Goal: Book appointment/travel/reservation

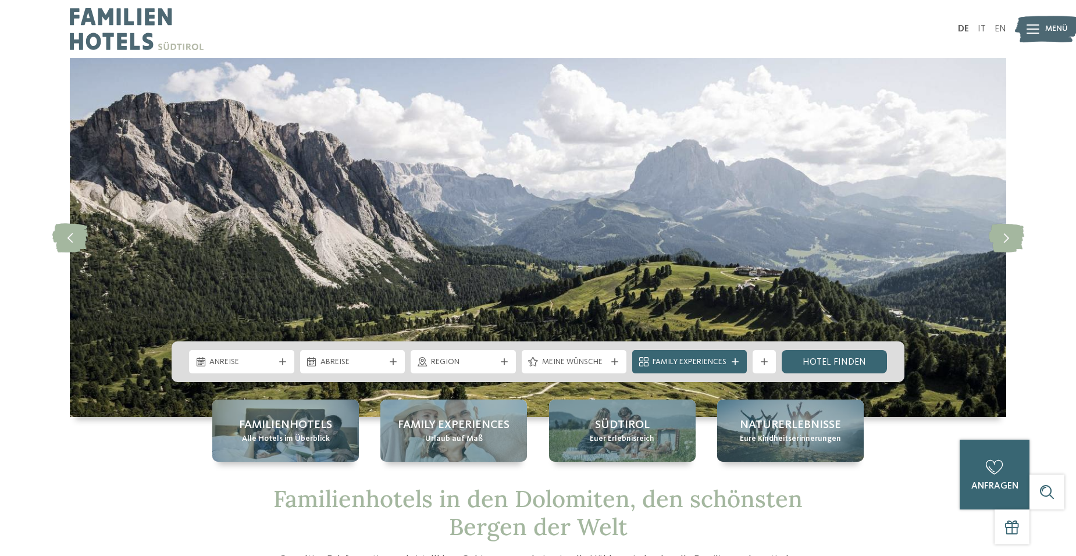
click at [283, 364] on icon at bounding box center [282, 361] width 7 height 7
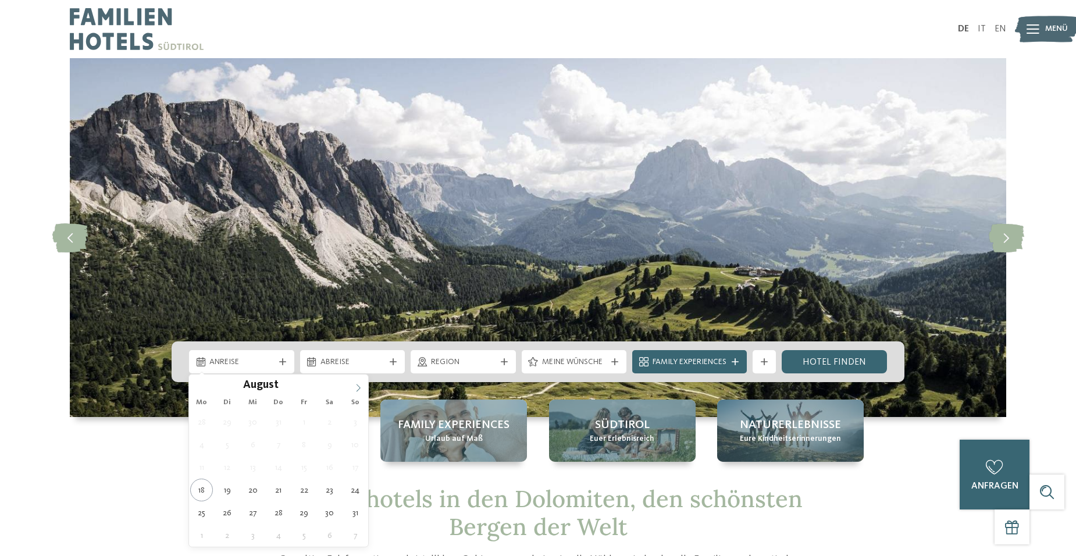
click at [359, 390] on icon at bounding box center [358, 388] width 8 height 8
type div "[DATE]"
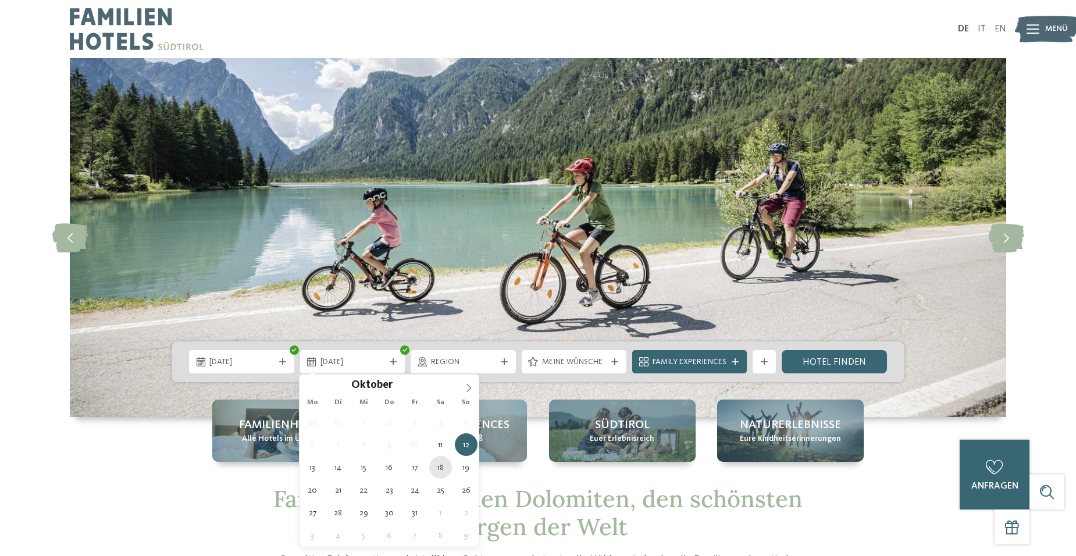
type div "[DATE]"
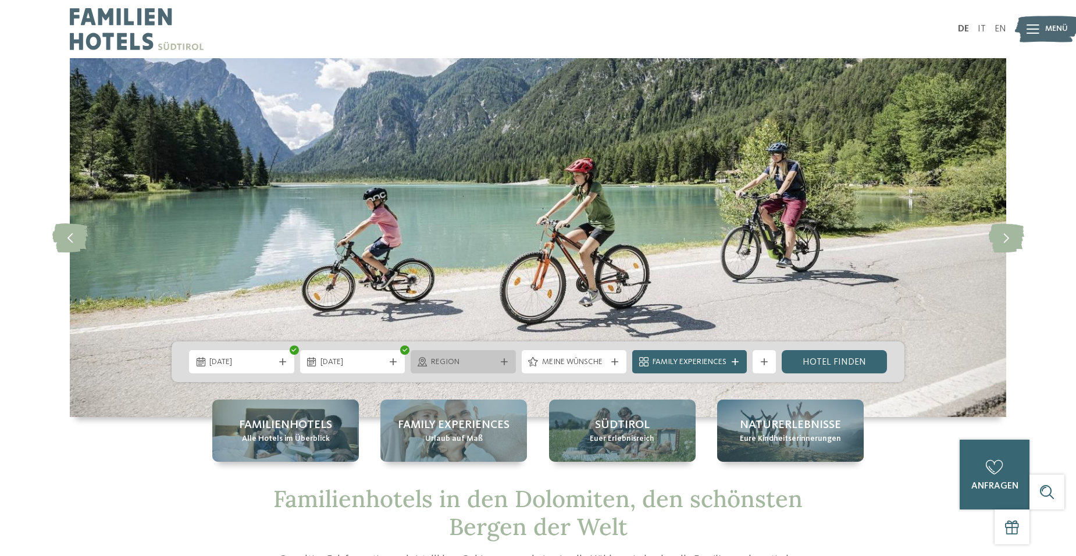
click at [477, 361] on span "Region" at bounding box center [463, 362] width 65 height 12
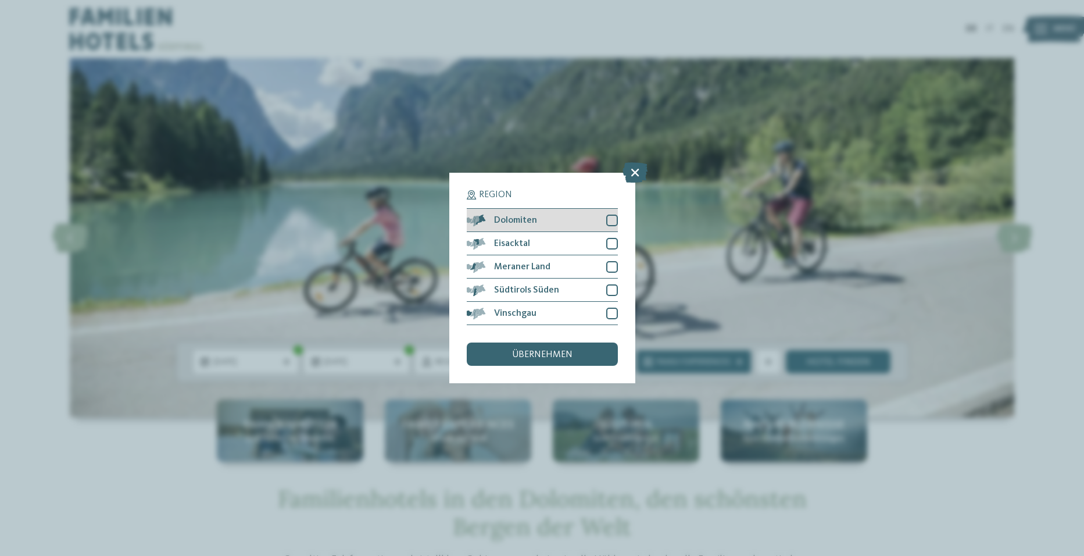
click at [614, 219] on div at bounding box center [612, 221] width 12 height 12
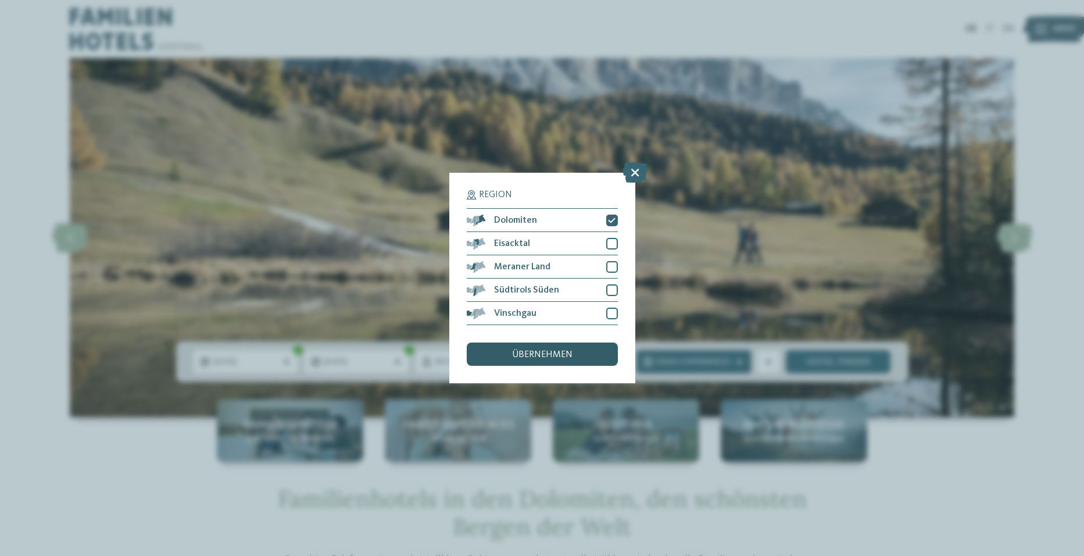
click at [535, 353] on span "übernehmen" at bounding box center [542, 354] width 60 height 9
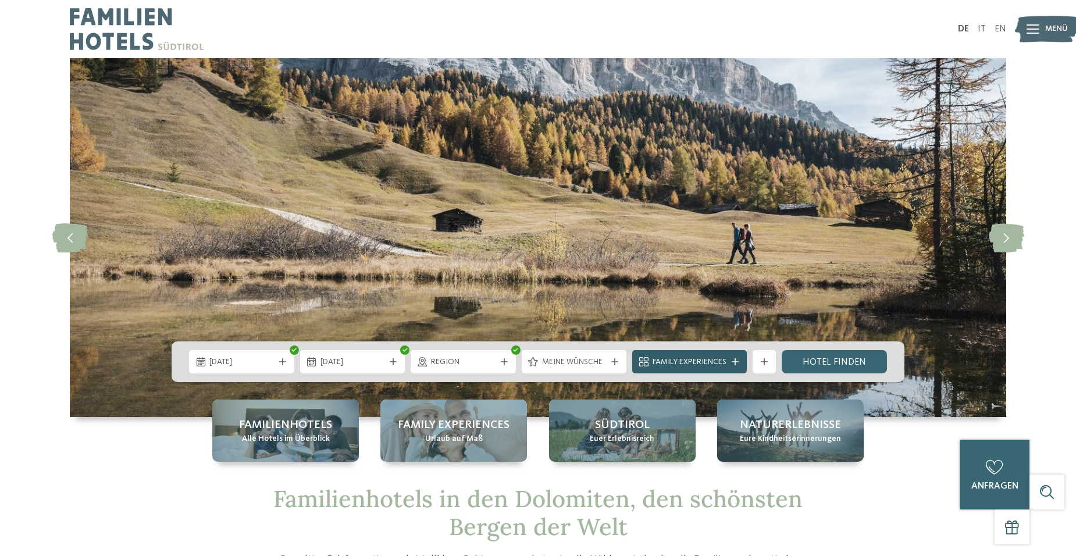
click at [699, 359] on span "Family Experiences" at bounding box center [689, 362] width 74 height 12
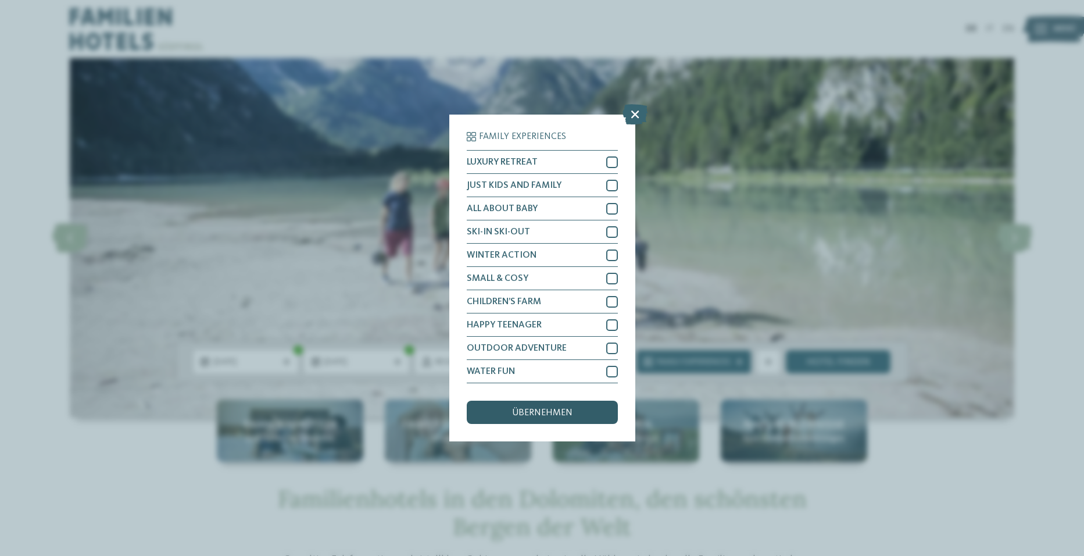
click at [545, 412] on span "übernehmen" at bounding box center [542, 412] width 60 height 9
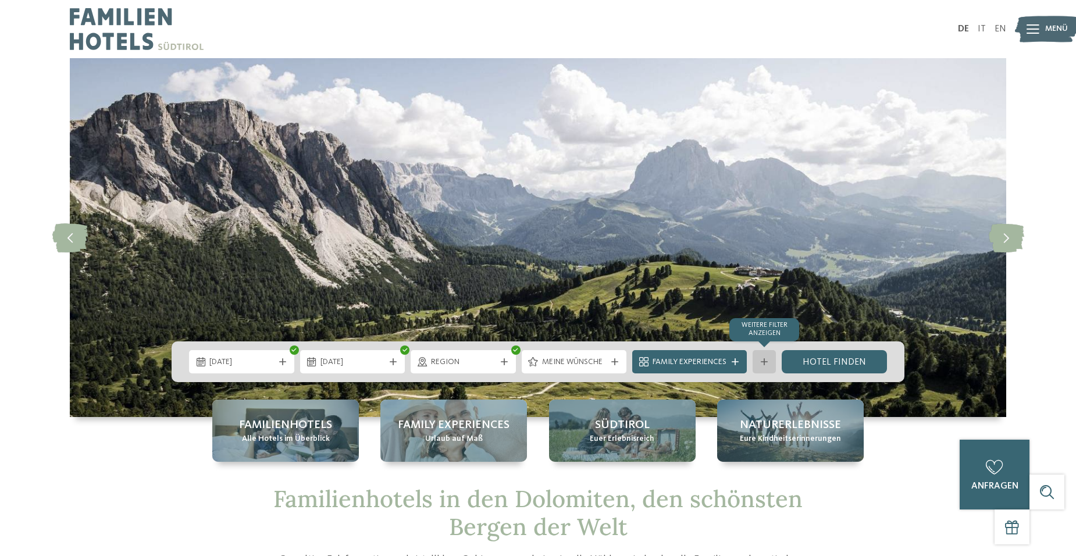
click at [765, 359] on icon at bounding box center [763, 361] width 7 height 7
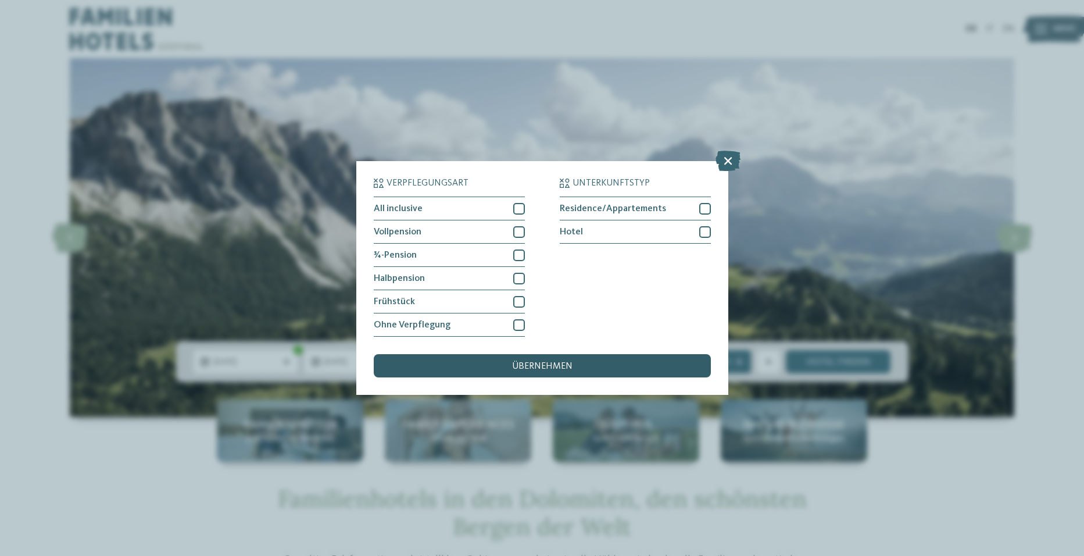
click at [553, 366] on span "übernehmen" at bounding box center [542, 366] width 60 height 9
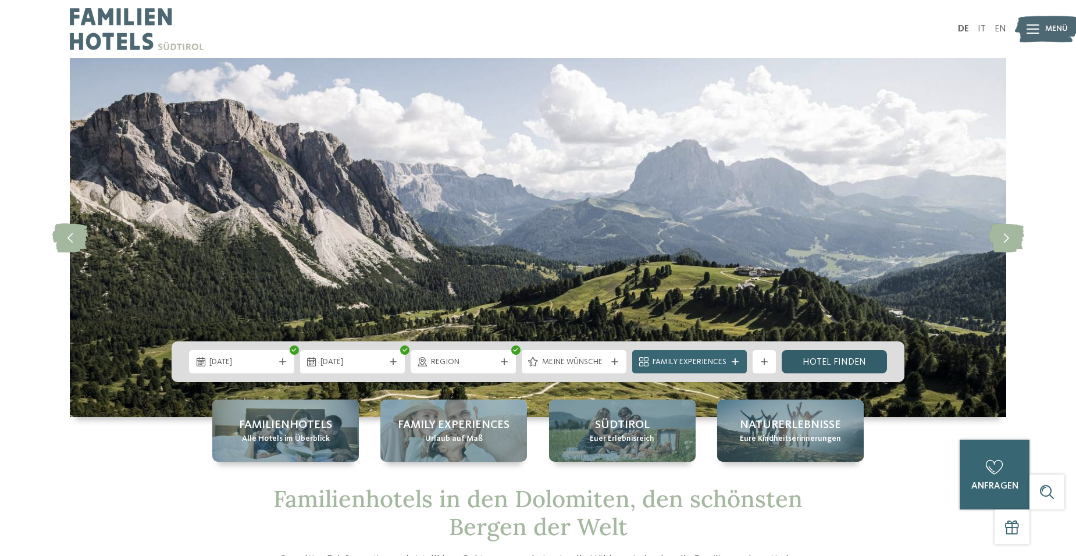
click at [820, 361] on link "Hotel finden" at bounding box center [833, 361] width 105 height 23
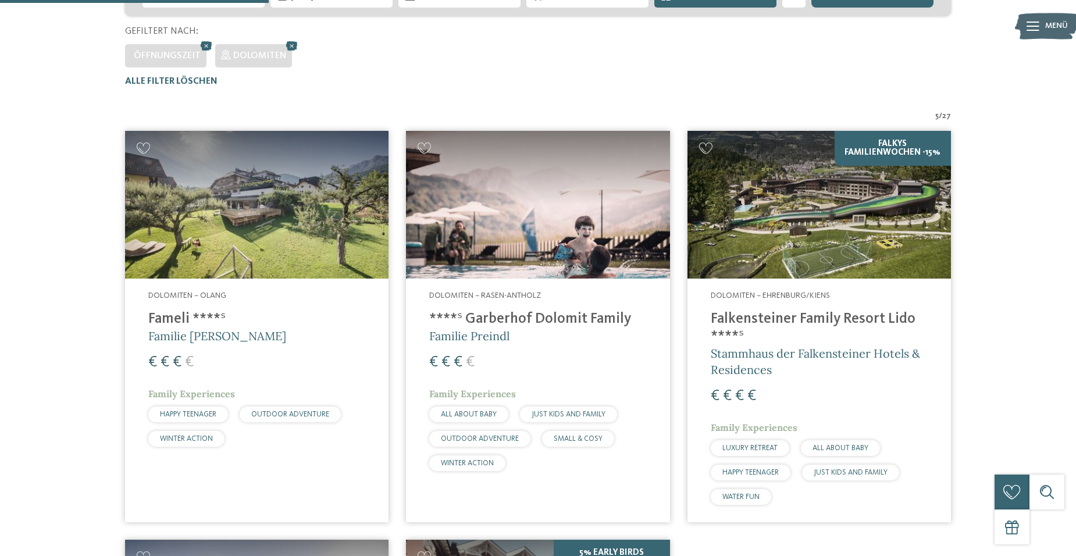
scroll to position [730, 0]
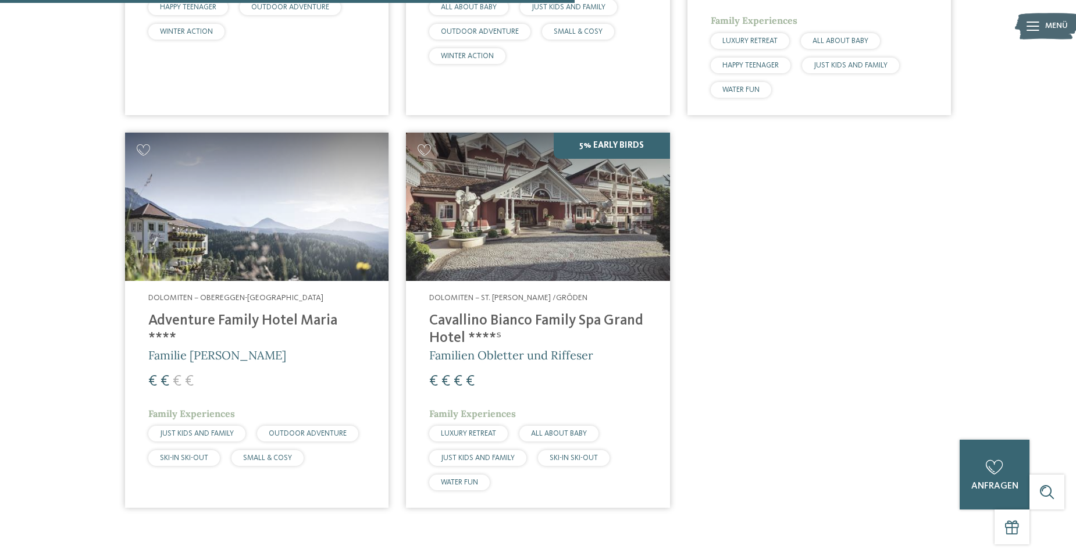
click at [236, 348] on div "Dolomiten – Obereggen-[GEOGRAPHIC_DATA] Adventure Family Hotel Maria **** Famil…" at bounding box center [256, 382] width 263 height 202
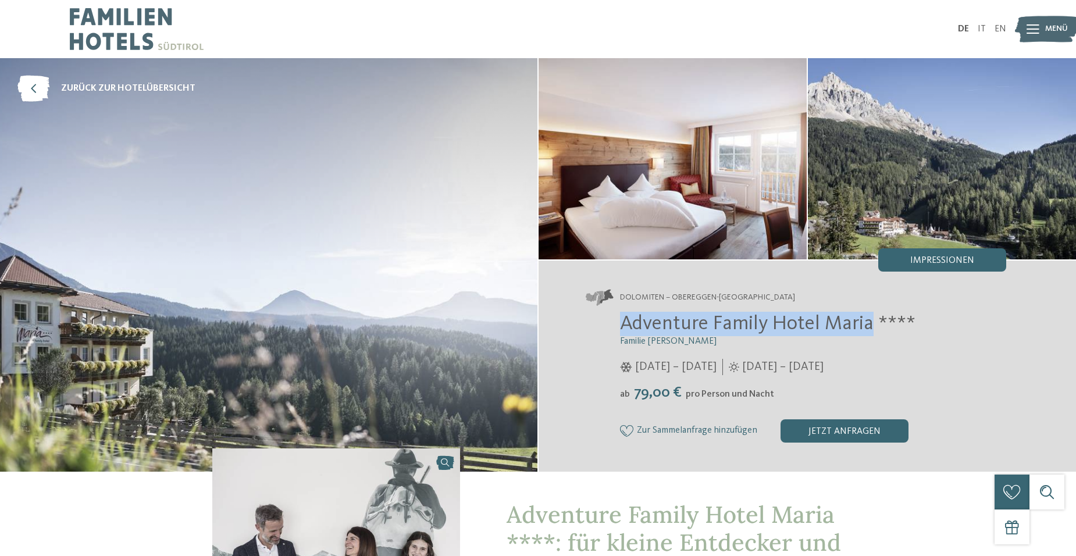
drag, startPoint x: 620, startPoint y: 322, endPoint x: 869, endPoint y: 317, distance: 248.9
click at [869, 317] on span "Adventure Family Hotel Maria ****" at bounding box center [767, 323] width 295 height 20
drag, startPoint x: 869, startPoint y: 317, endPoint x: 850, endPoint y: 320, distance: 18.7
